Goal: Task Accomplishment & Management: Use online tool/utility

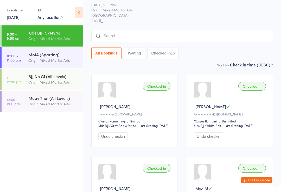
scroll to position [16, 0]
click at [217, 37] on input "search" at bounding box center [181, 36] width 181 height 12
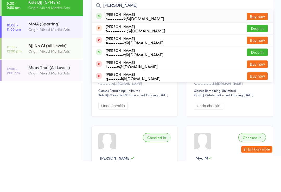
scroll to position [47, 0]
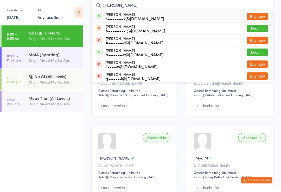
type input "Asher"
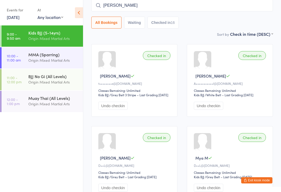
click at [51, 59] on div "Origin Mixed Martial Arts" at bounding box center [53, 60] width 50 height 6
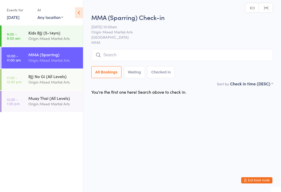
click at [150, 55] on input "search" at bounding box center [181, 55] width 181 height 12
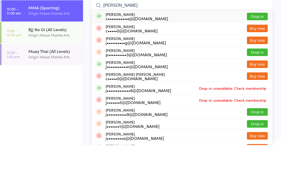
type input "Jones"
click at [250, 60] on button "Drop in" at bounding box center [257, 64] width 21 height 8
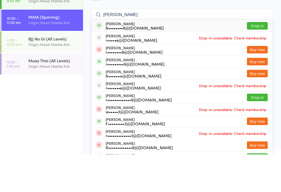
type input "ryan"
click at [261, 60] on button "Drop in" at bounding box center [257, 64] width 21 height 8
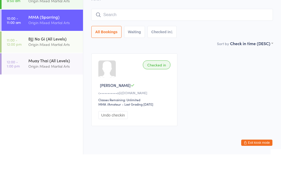
scroll to position [15, 0]
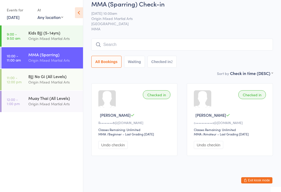
click at [26, 38] on link "9:00 - 9:50 am Kids BJJ (5-14yrs) Origin Mixed Martial Arts" at bounding box center [42, 35] width 81 height 21
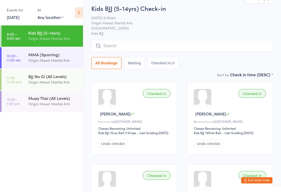
scroll to position [12, 0]
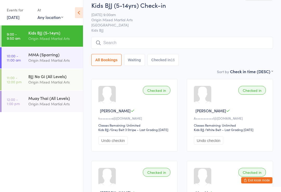
click at [206, 102] on div at bounding box center [202, 94] width 17 height 17
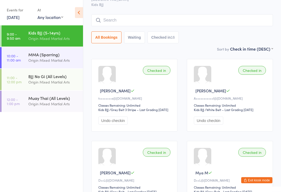
scroll to position [32, 0]
click at [215, 125] on button "Undo checkin" at bounding box center [208, 121] width 29 height 8
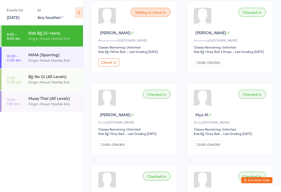
scroll to position [90, 0]
click at [256, 184] on button "Exit kiosk mode" at bounding box center [256, 181] width 31 height 6
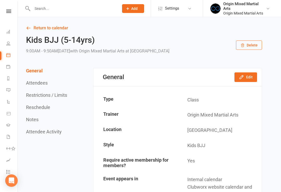
click at [47, 10] on input "text" at bounding box center [73, 8] width 84 height 7
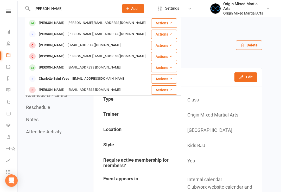
type input "Charley"
click at [49, 24] on div "[PERSON_NAME]" at bounding box center [51, 23] width 29 height 8
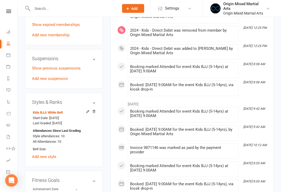
scroll to position [291, 0]
click at [84, 110] on div at bounding box center [89, 112] width 12 height 5
click at [88, 110] on icon at bounding box center [88, 112] width 4 height 4
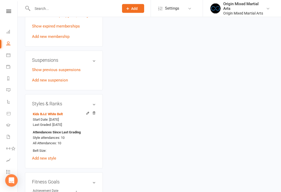
scroll to position [44, 0]
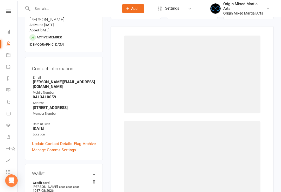
select select "1941"
select select "18943"
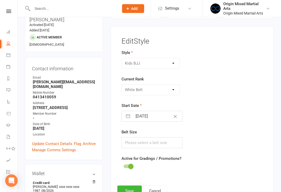
click at [174, 90] on div "Please Select Starting Rank White Belt Grey White Belt Grey White Belt 1 Stripe…" at bounding box center [150, 89] width 58 height 11
click at [174, 66] on div "BJJ Kids BJJ Kids Muay Thai MMA Muay Thai Open Mat" at bounding box center [150, 63] width 58 height 11
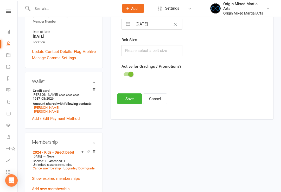
click at [161, 99] on button "Cancel" at bounding box center [155, 99] width 24 height 11
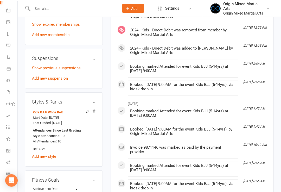
scroll to position [291, 0]
click at [8, 175] on icon at bounding box center [8, 174] width 4 height 4
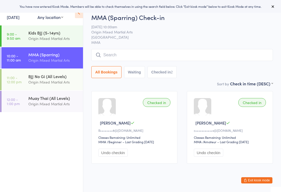
click at [32, 40] on div "Origin Mixed Martial Arts" at bounding box center [53, 39] width 50 height 6
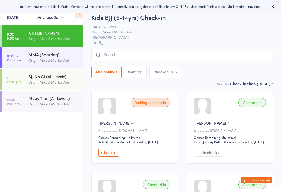
click at [257, 180] on button "Exit kiosk mode" at bounding box center [256, 181] width 31 height 6
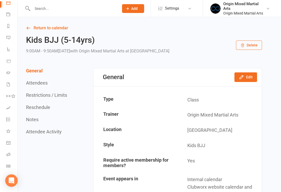
scroll to position [53, 0]
click at [9, 154] on icon at bounding box center [8, 155] width 4 height 4
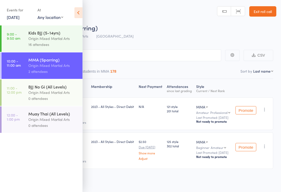
click at [75, 11] on icon at bounding box center [78, 12] width 8 height 11
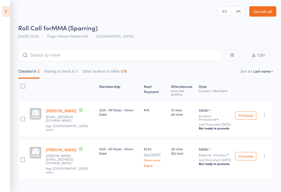
click at [9, 12] on icon at bounding box center [6, 11] width 8 height 11
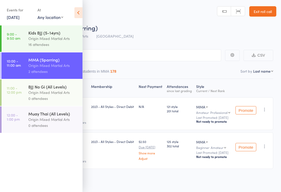
click at [28, 42] on div "16 attendees" at bounding box center [53, 45] width 50 height 6
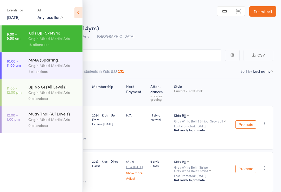
click at [79, 15] on icon at bounding box center [78, 12] width 8 height 11
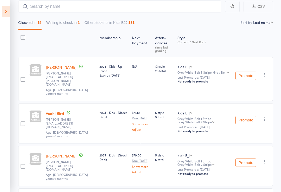
scroll to position [49, 0]
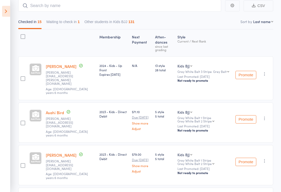
click at [245, 71] on button "Promote" at bounding box center [245, 75] width 21 height 8
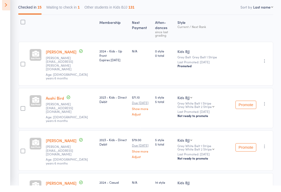
scroll to position [77, 0]
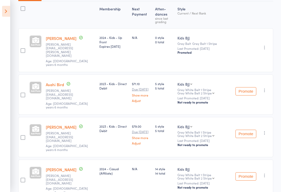
click at [249, 88] on button "Promote" at bounding box center [245, 92] width 21 height 8
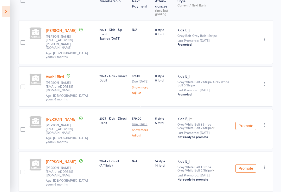
click at [250, 122] on button "Promote" at bounding box center [245, 126] width 21 height 8
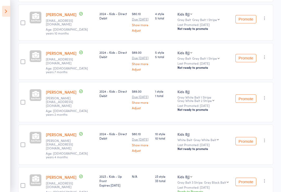
scroll to position [434, 0]
click at [246, 137] on button "Promote" at bounding box center [245, 141] width 21 height 8
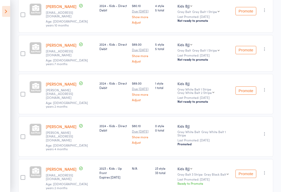
click at [247, 170] on button "Promote" at bounding box center [245, 174] width 21 height 8
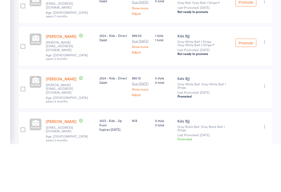
scroll to position [483, 0]
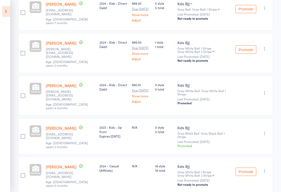
click at [249, 168] on button "Promote" at bounding box center [245, 172] width 21 height 8
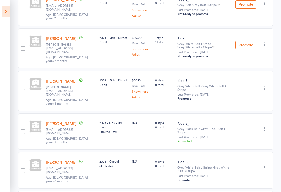
click at [1, 9] on aside "Events for 11 Oct, 2025 11 Oct, 2025 October 2025 Sun Mon Tue Wed Thu Fri Sat 4…" at bounding box center [5, 96] width 10 height 192
click at [8, 13] on icon at bounding box center [6, 11] width 8 height 11
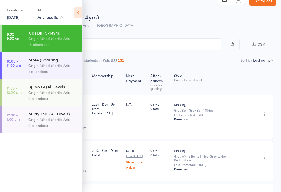
scroll to position [0, 0]
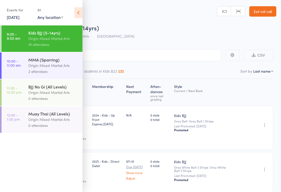
click at [264, 14] on link "Exit roll call" at bounding box center [262, 11] width 27 height 10
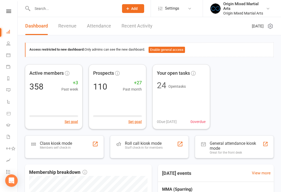
click at [55, 147] on div "Members self check-in" at bounding box center [56, 148] width 32 height 4
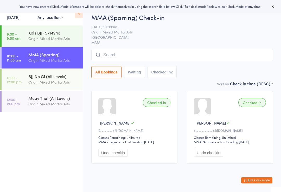
click at [28, 36] on link "9:00 - 9:50 am Kids BJJ (5-14yrs) Origin Mixed Martial Arts" at bounding box center [42, 35] width 81 height 21
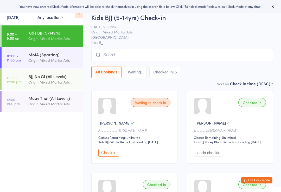
click at [39, 61] on div "Origin Mixed Martial Arts" at bounding box center [53, 60] width 50 height 6
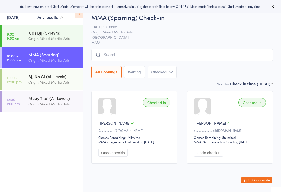
click at [230, 60] on input "search" at bounding box center [181, 55] width 181 height 12
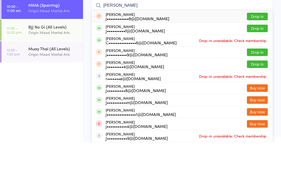
type input "[PERSON_NAME]"
click at [257, 74] on button "Drop in" at bounding box center [257, 78] width 21 height 8
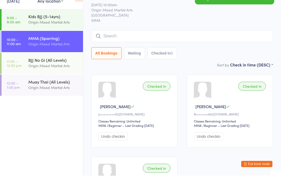
scroll to position [16, 0]
